Goal: Navigation & Orientation: Find specific page/section

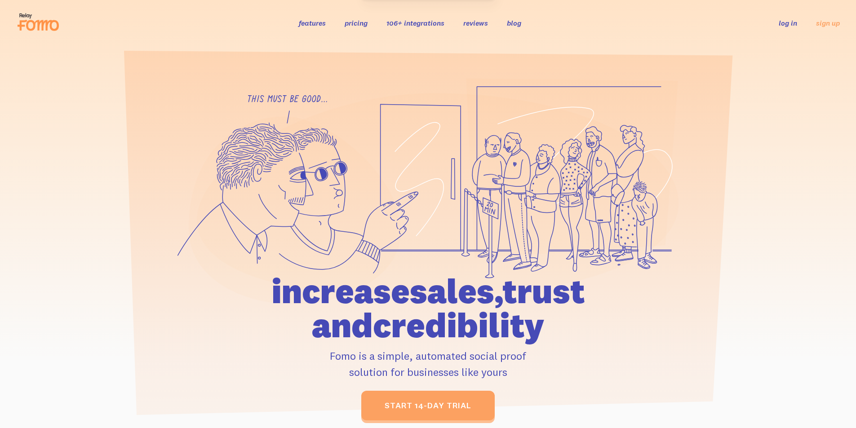
click at [795, 21] on link "log in" at bounding box center [787, 22] width 18 height 9
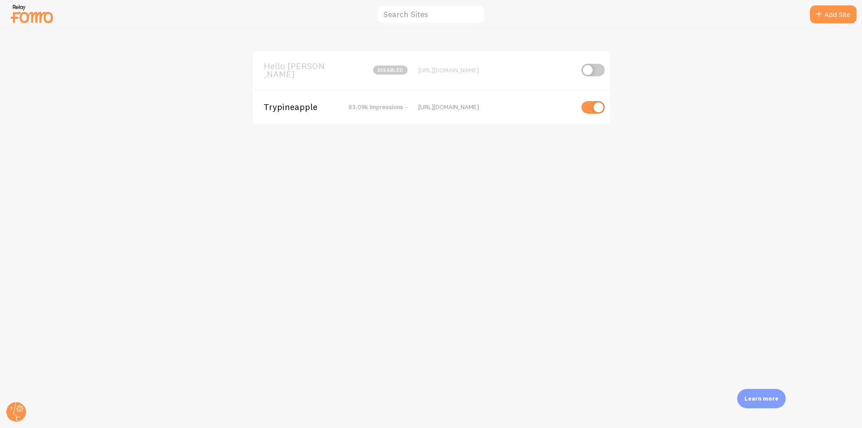
click at [295, 105] on span "Trypineapple" at bounding box center [300, 107] width 72 height 8
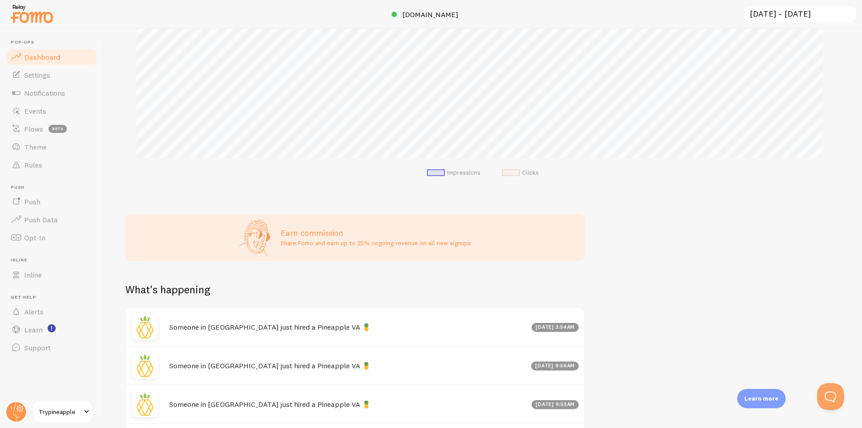
scroll to position [45, 0]
